Goal: Task Accomplishment & Management: Use online tool/utility

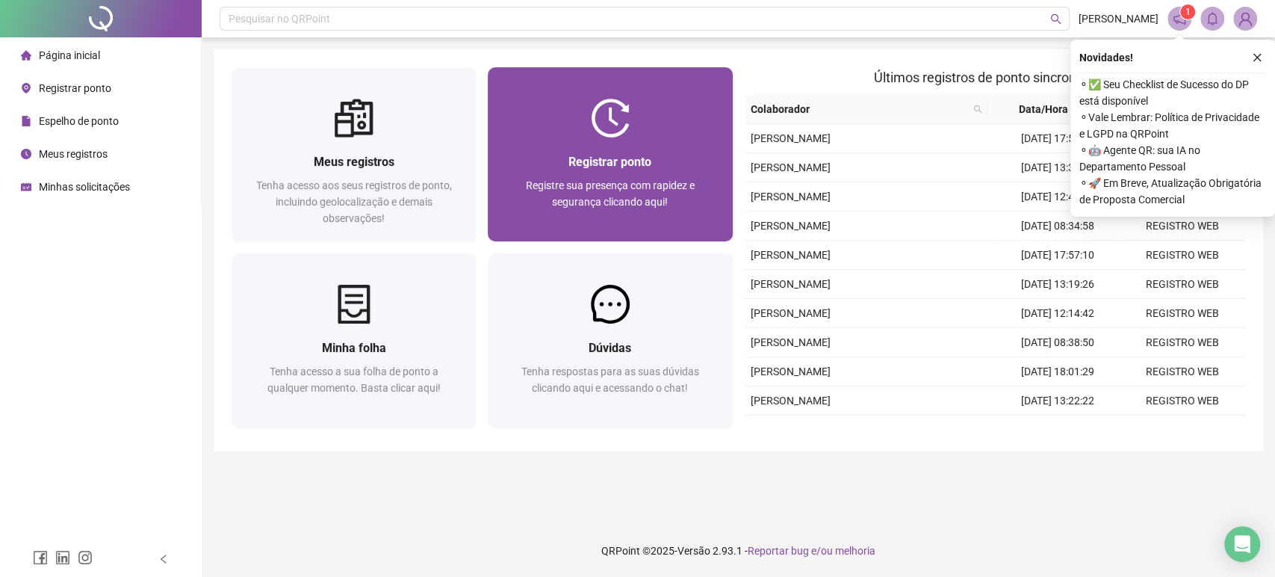
click at [576, 142] on div "Registrar ponto Registre sua presença com rapidez e segurança clicando aqui!" at bounding box center [610, 189] width 244 height 104
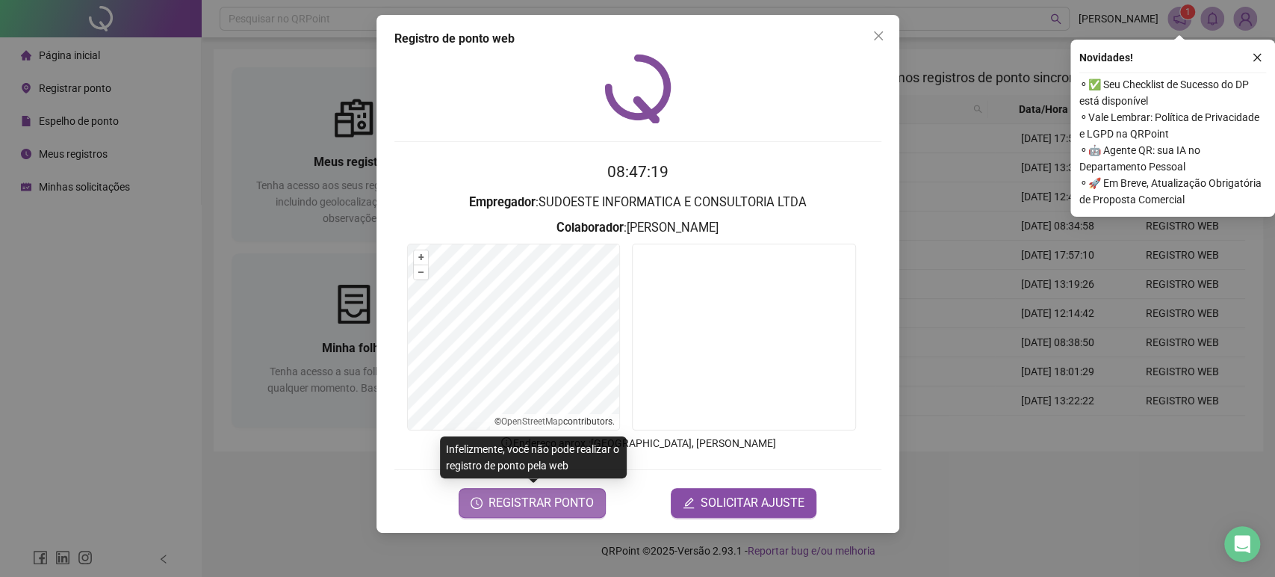
click at [585, 500] on span "REGISTRAR PONTO" at bounding box center [540, 503] width 105 height 18
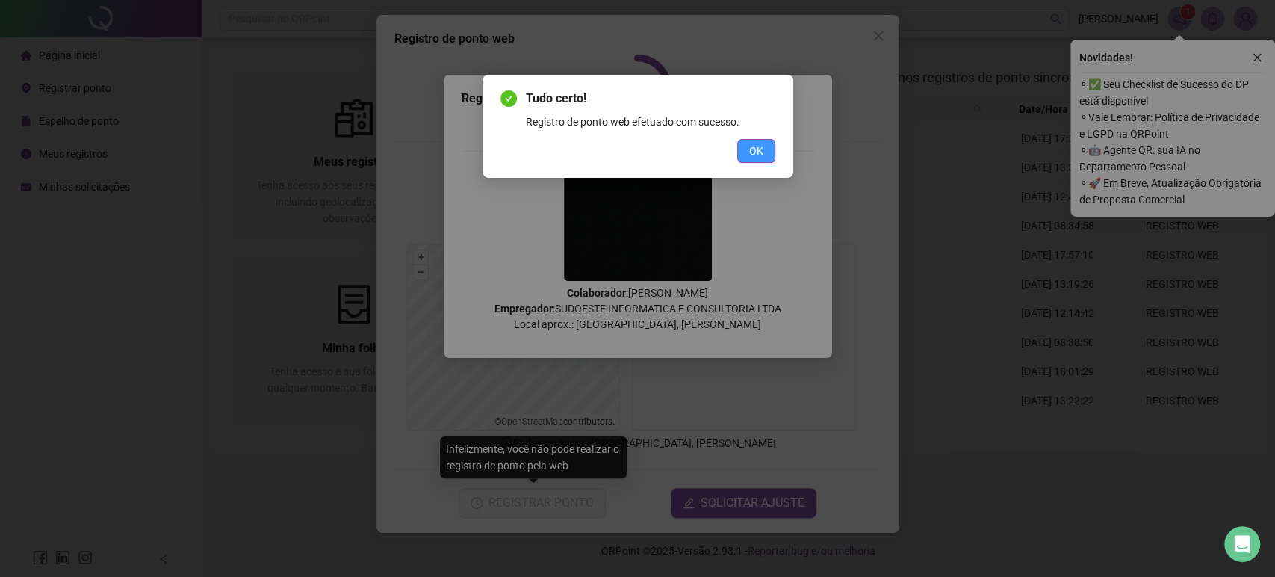
click at [758, 160] on button "OK" at bounding box center [756, 151] width 38 height 24
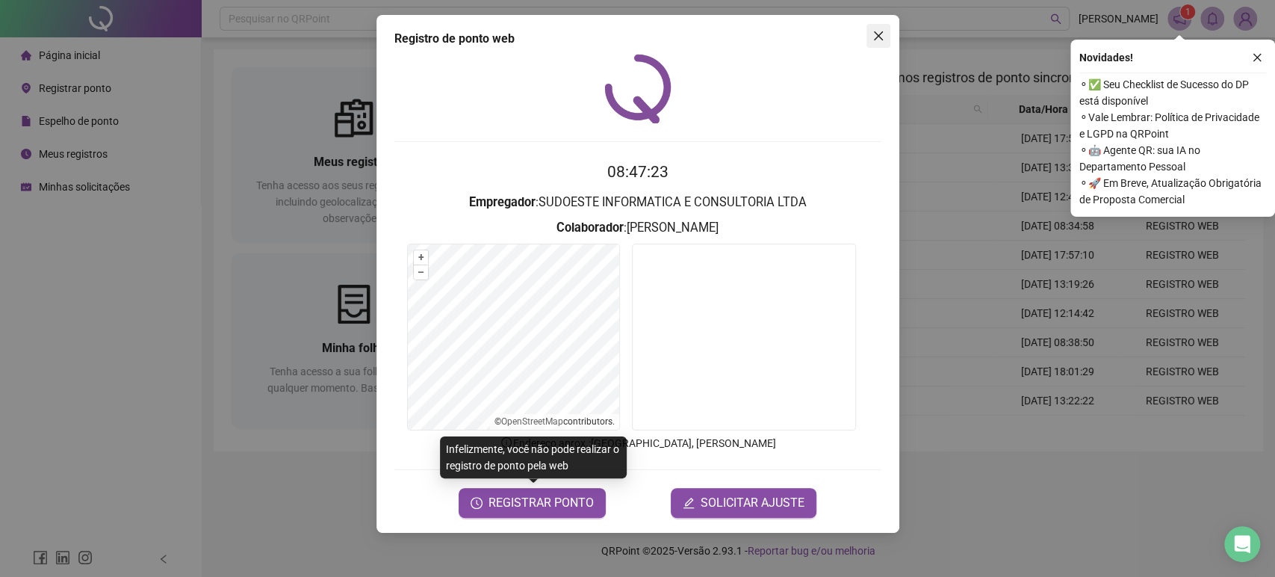
click at [875, 45] on button "Close" at bounding box center [878, 36] width 24 height 24
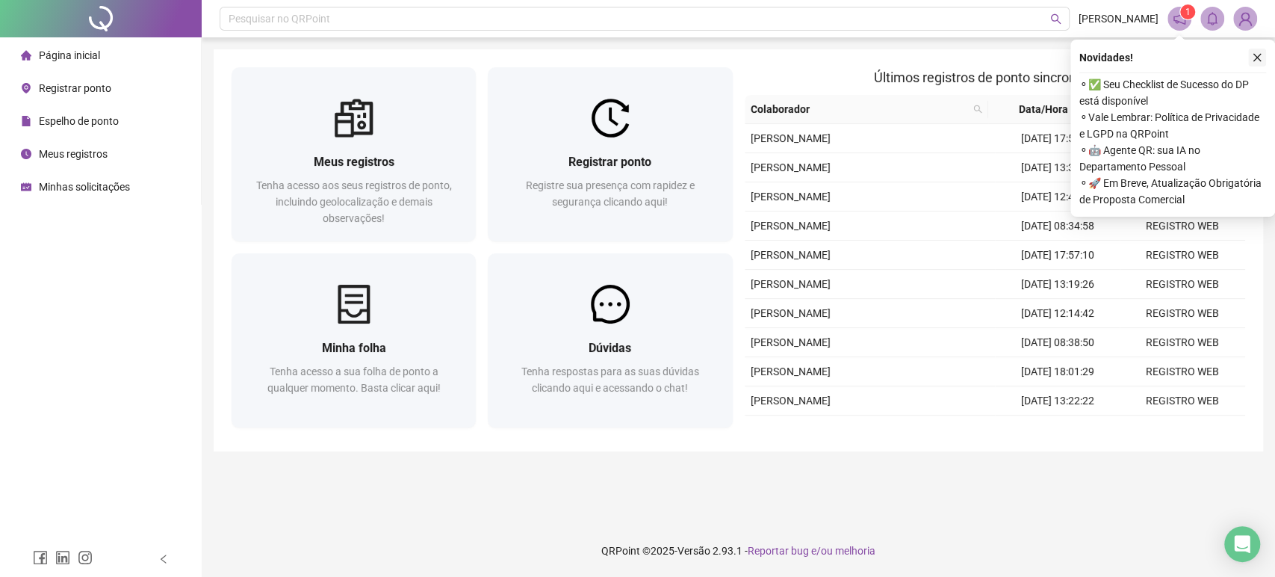
click at [1253, 55] on icon "close" at bounding box center [1257, 57] width 10 height 10
click at [1264, 55] on button "button" at bounding box center [1257, 58] width 18 height 18
